Goal: Task Accomplishment & Management: Use online tool/utility

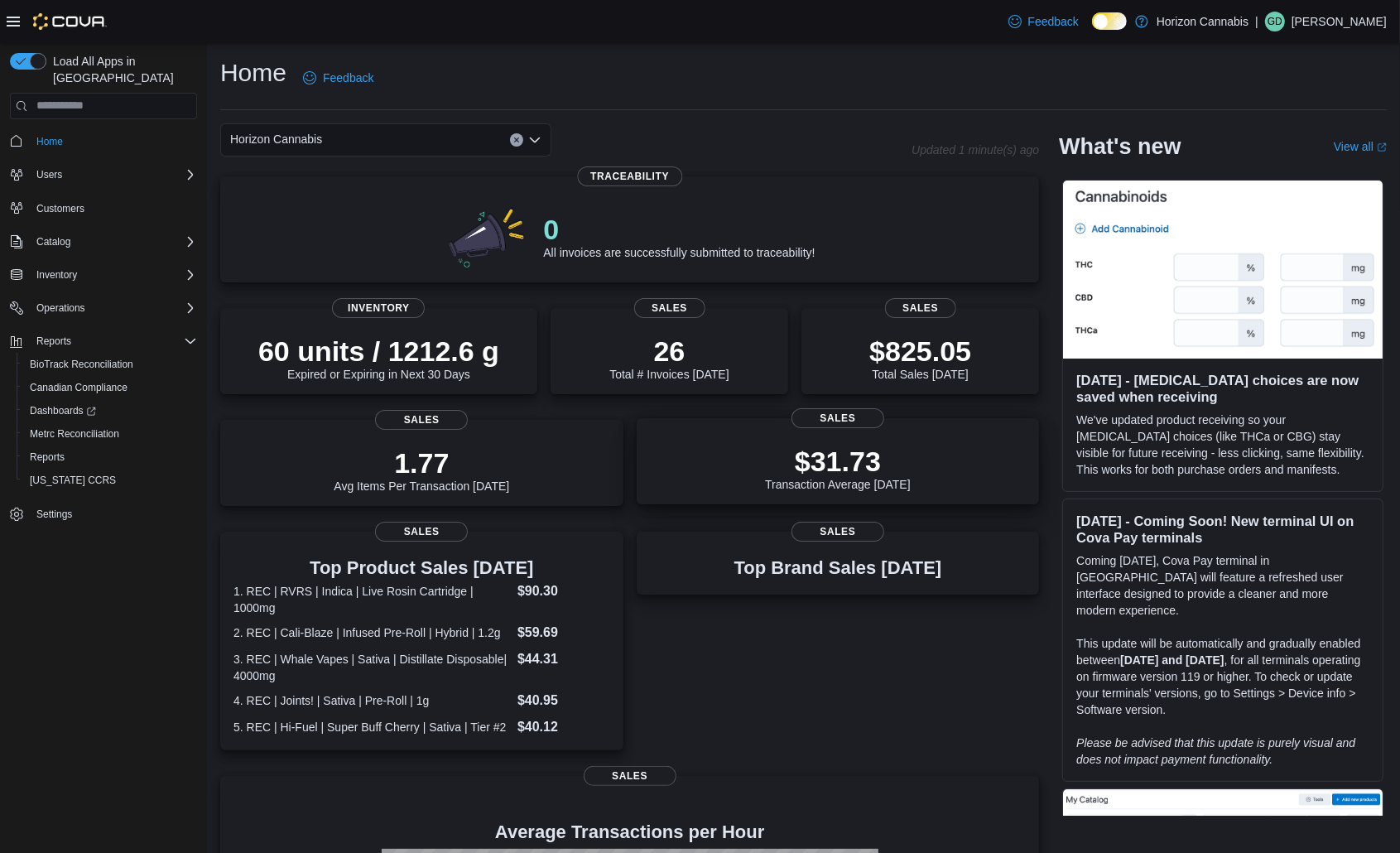
scroll to position [280, 0]
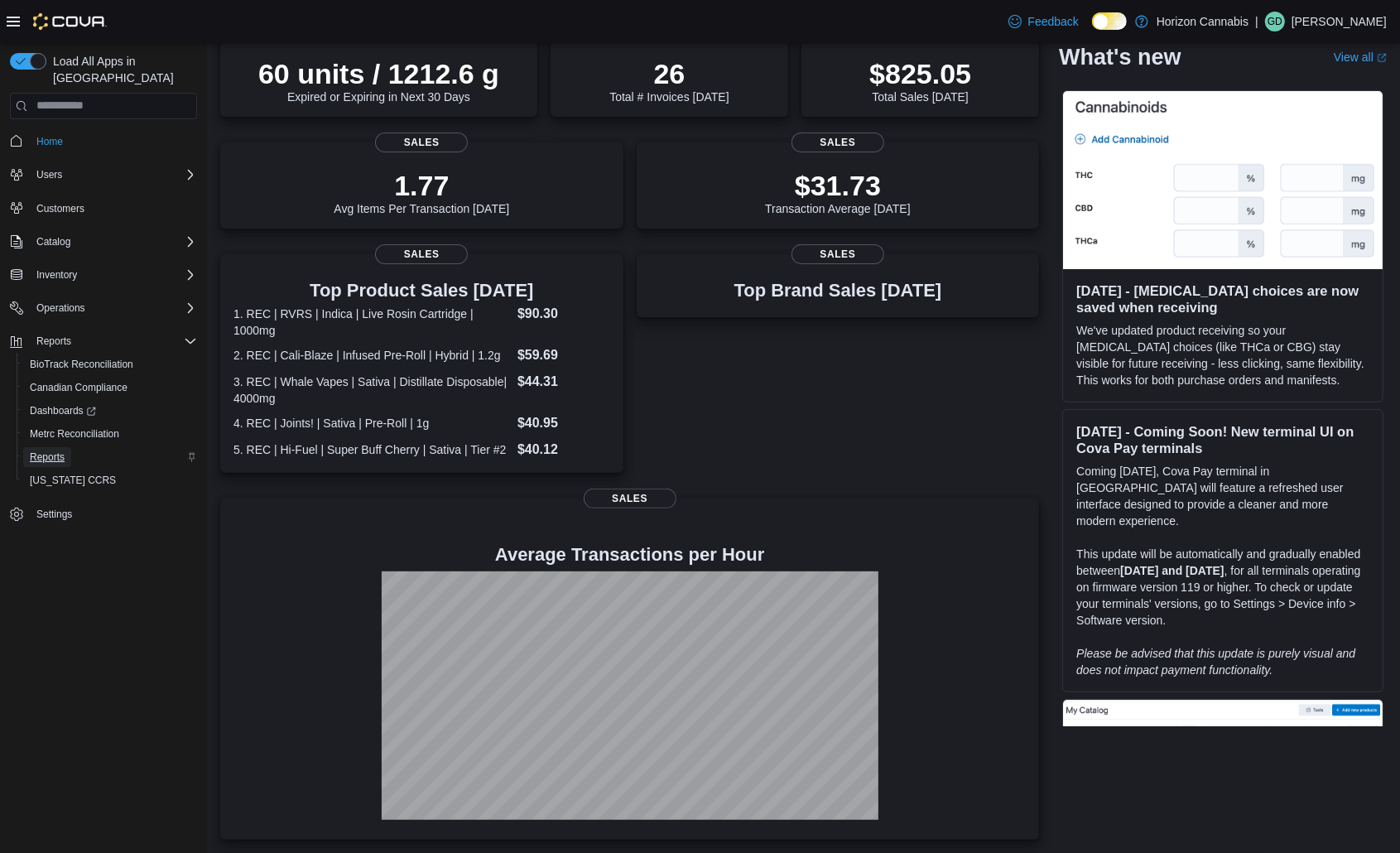
click at [46, 451] on span "Reports" at bounding box center [47, 457] width 35 height 13
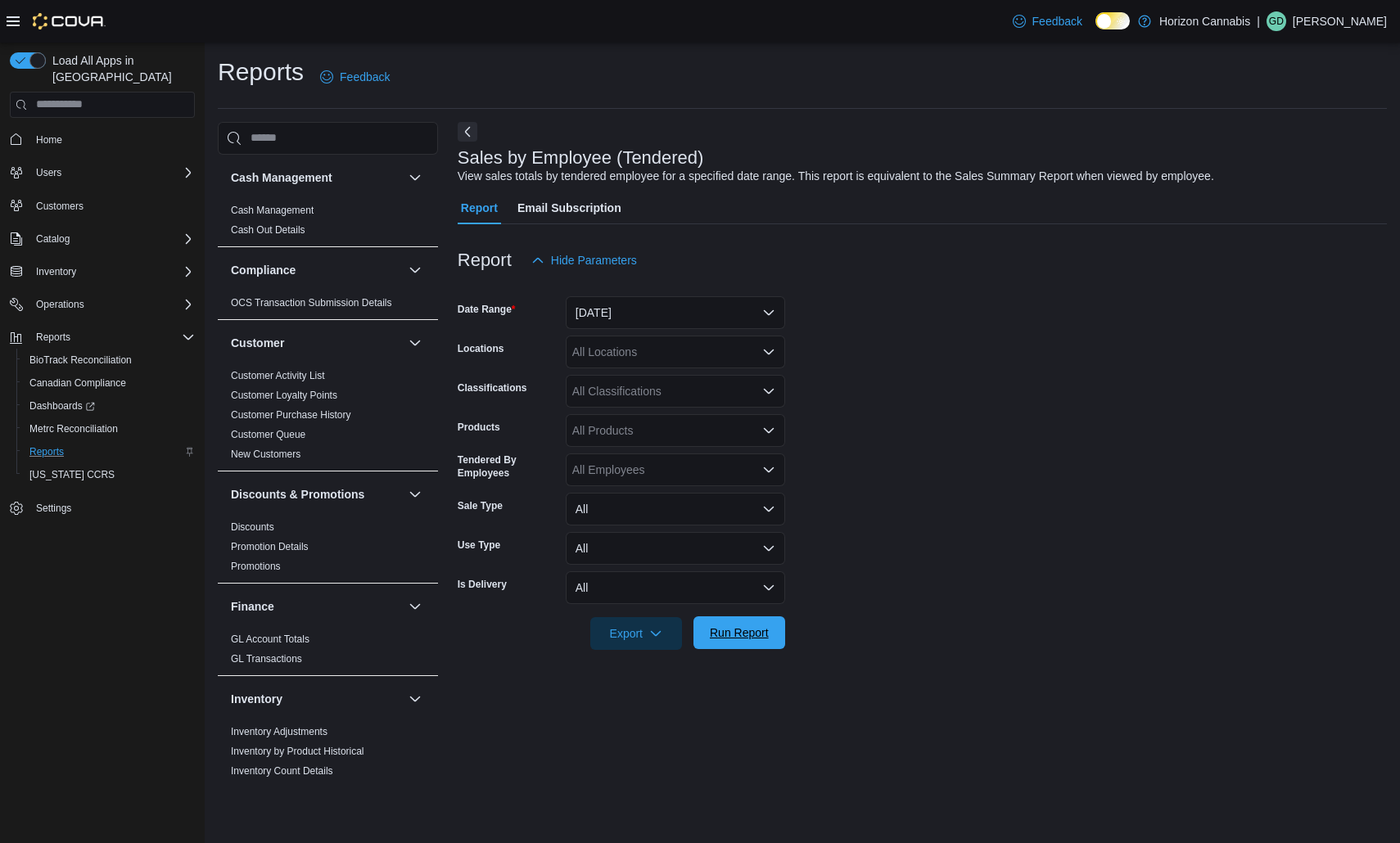
click at [744, 637] on span "Run Report" at bounding box center [739, 633] width 59 height 17
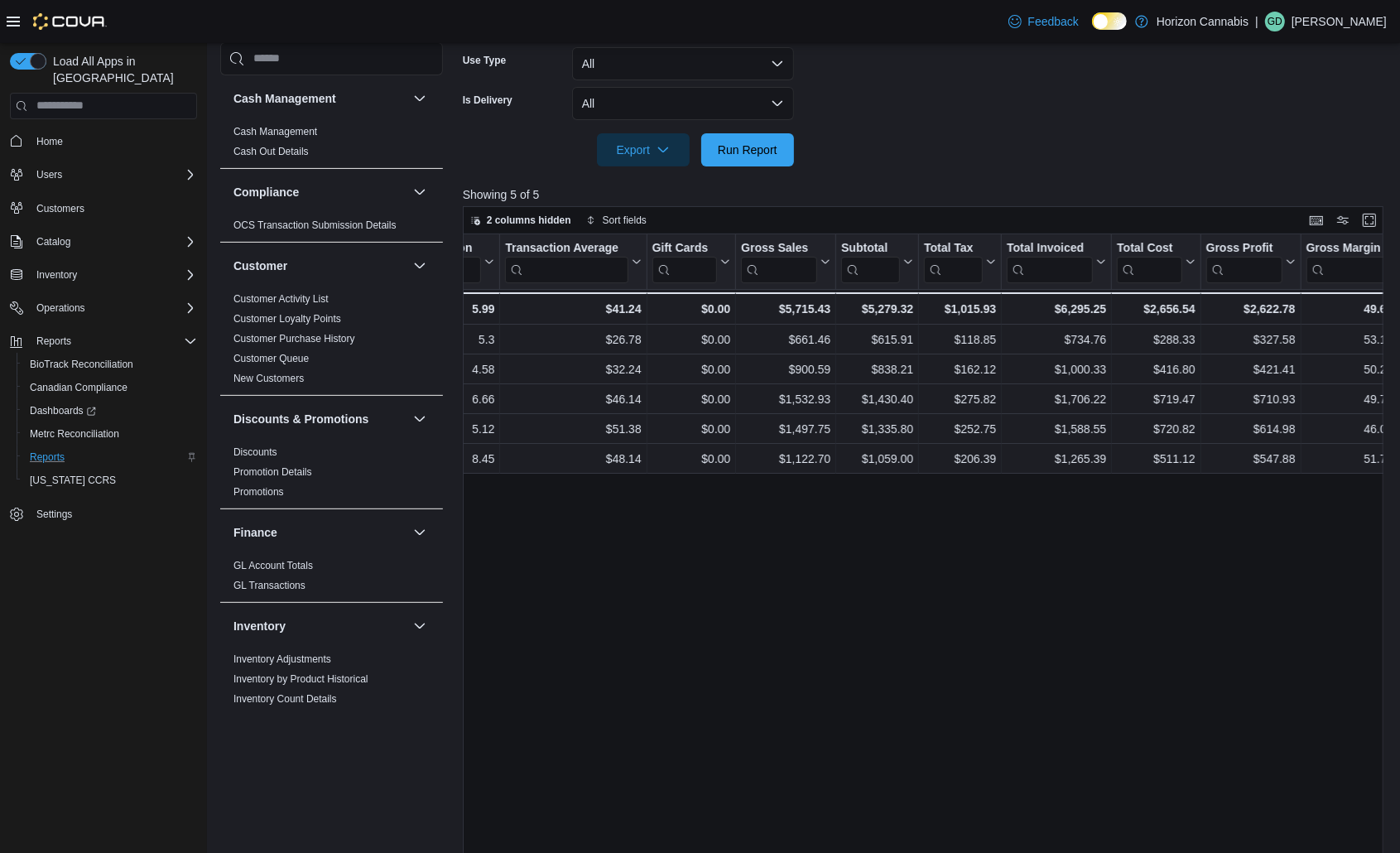
scroll to position [0, 761]
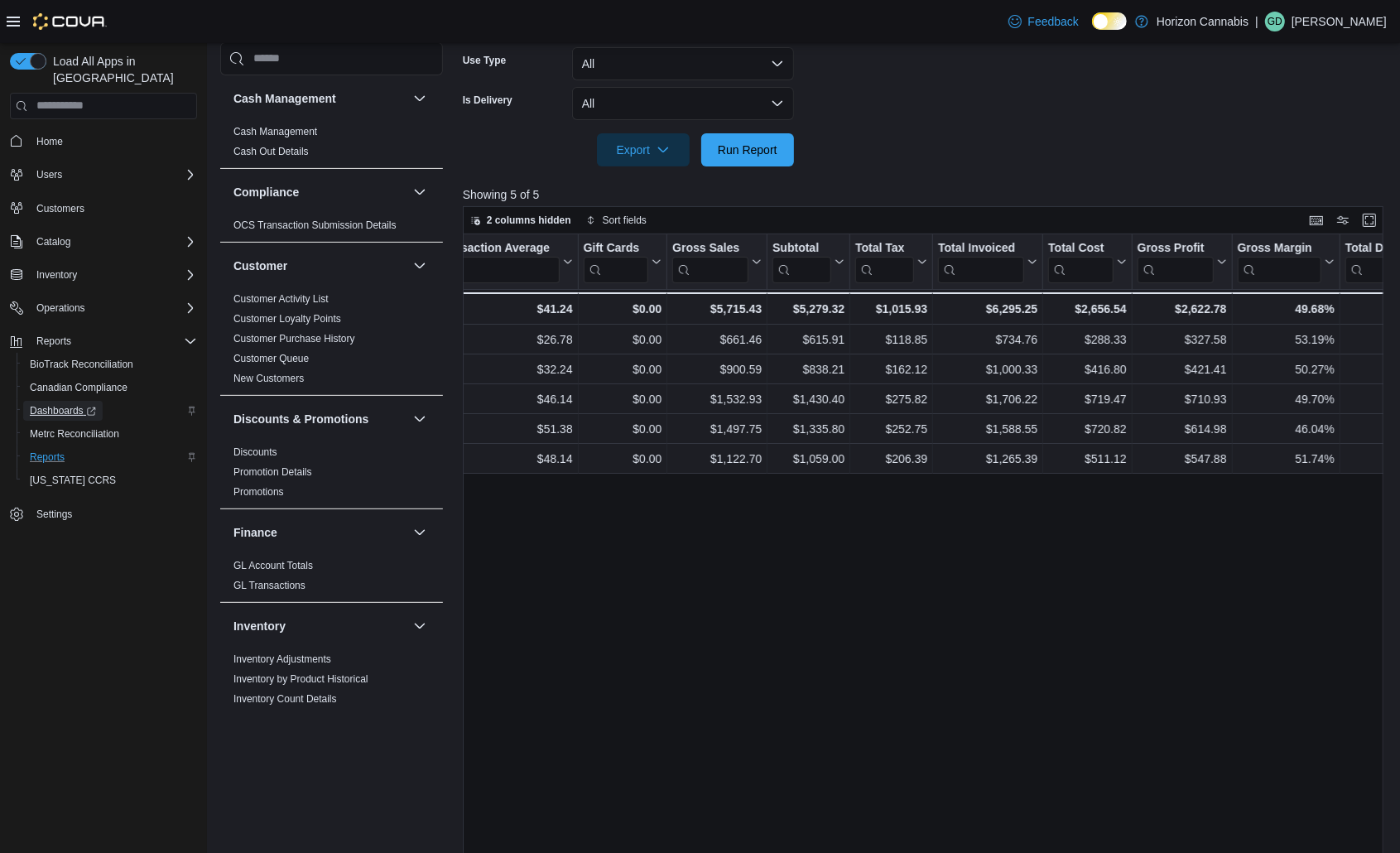
click at [75, 404] on span "Dashboards" at bounding box center [63, 411] width 66 height 13
click at [56, 135] on span "Home" at bounding box center [50, 142] width 26 height 13
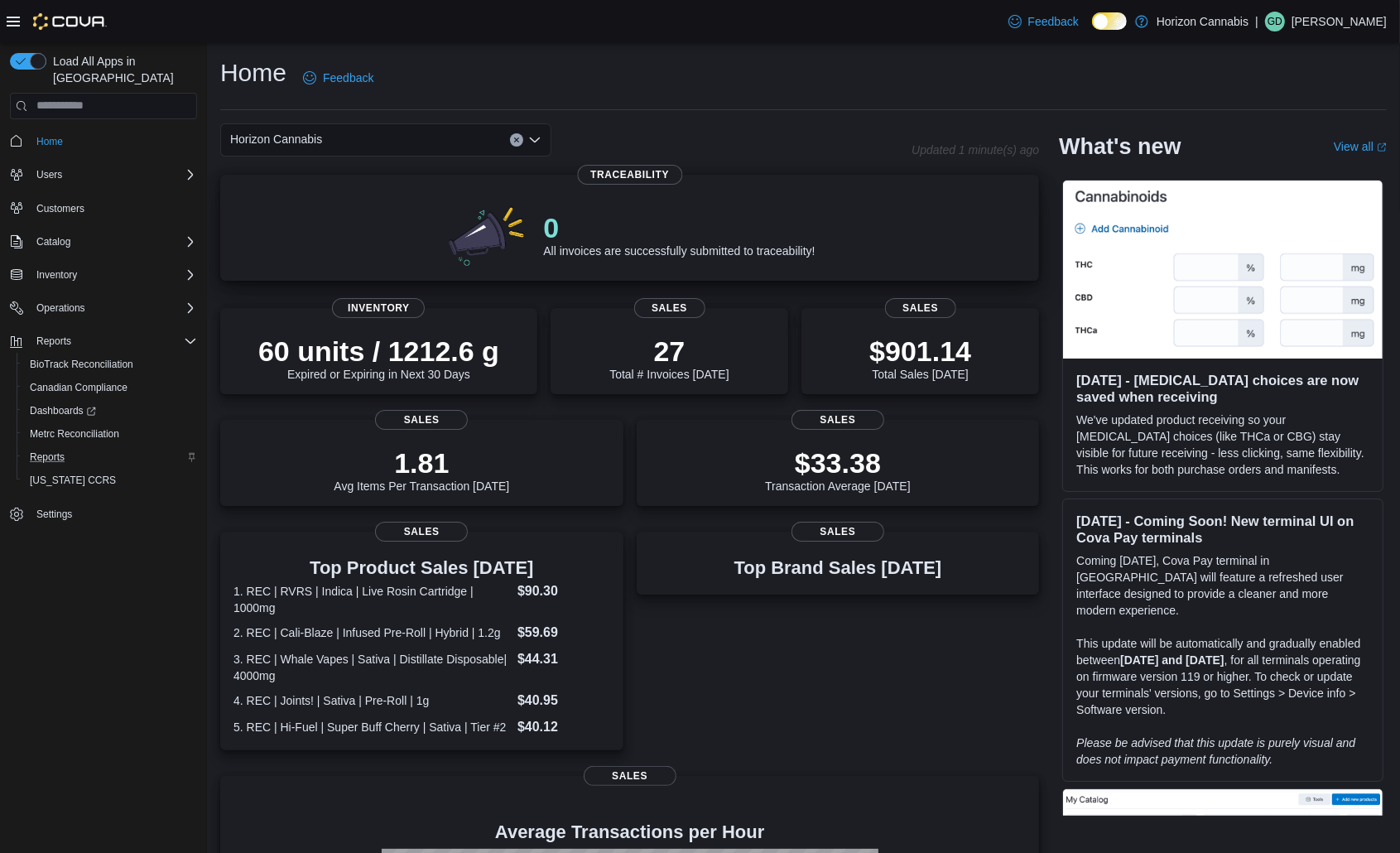
scroll to position [280, 0]
